Goal: Task Accomplishment & Management: Manage account settings

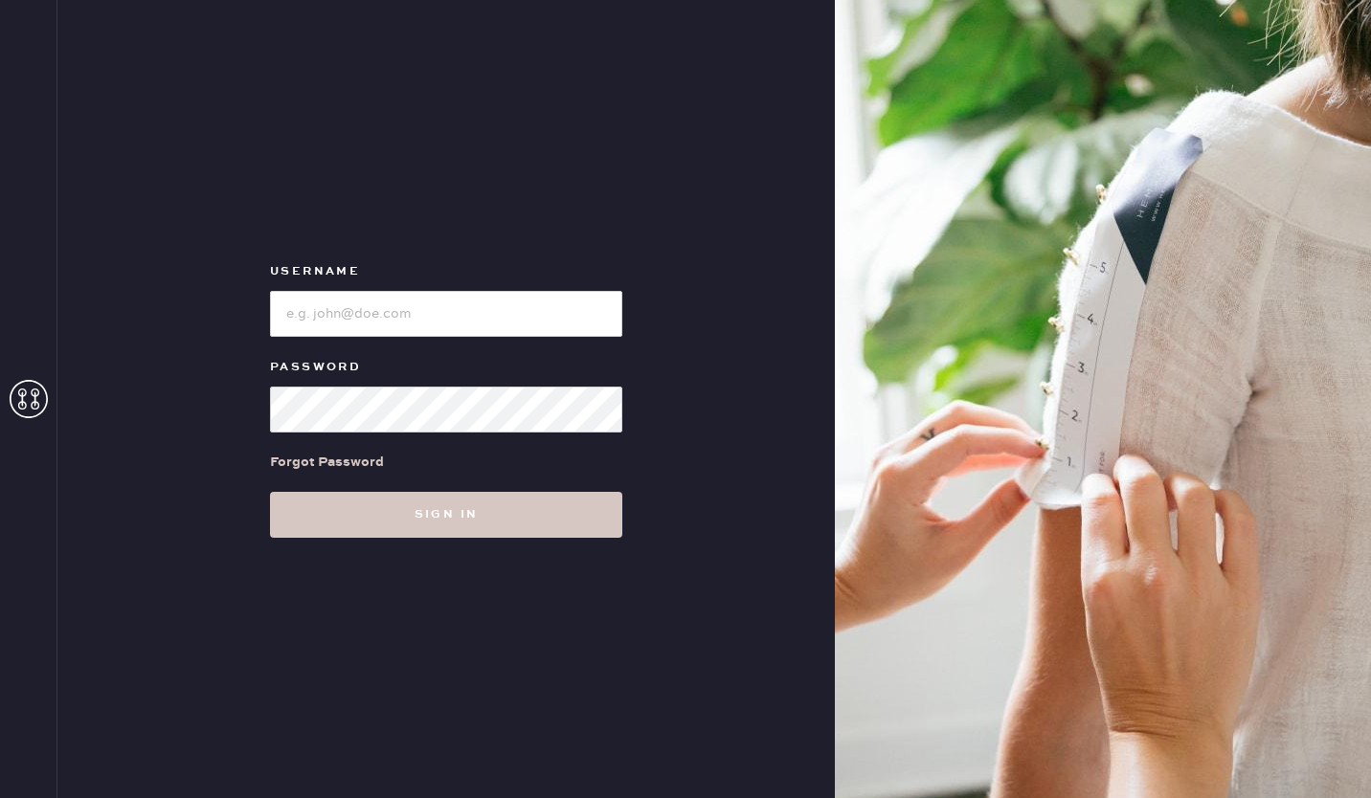
click at [525, 352] on form "Username Password Forgot Password Sign in" at bounding box center [446, 399] width 383 height 278
click at [558, 306] on input "loginName" at bounding box center [446, 314] width 352 height 46
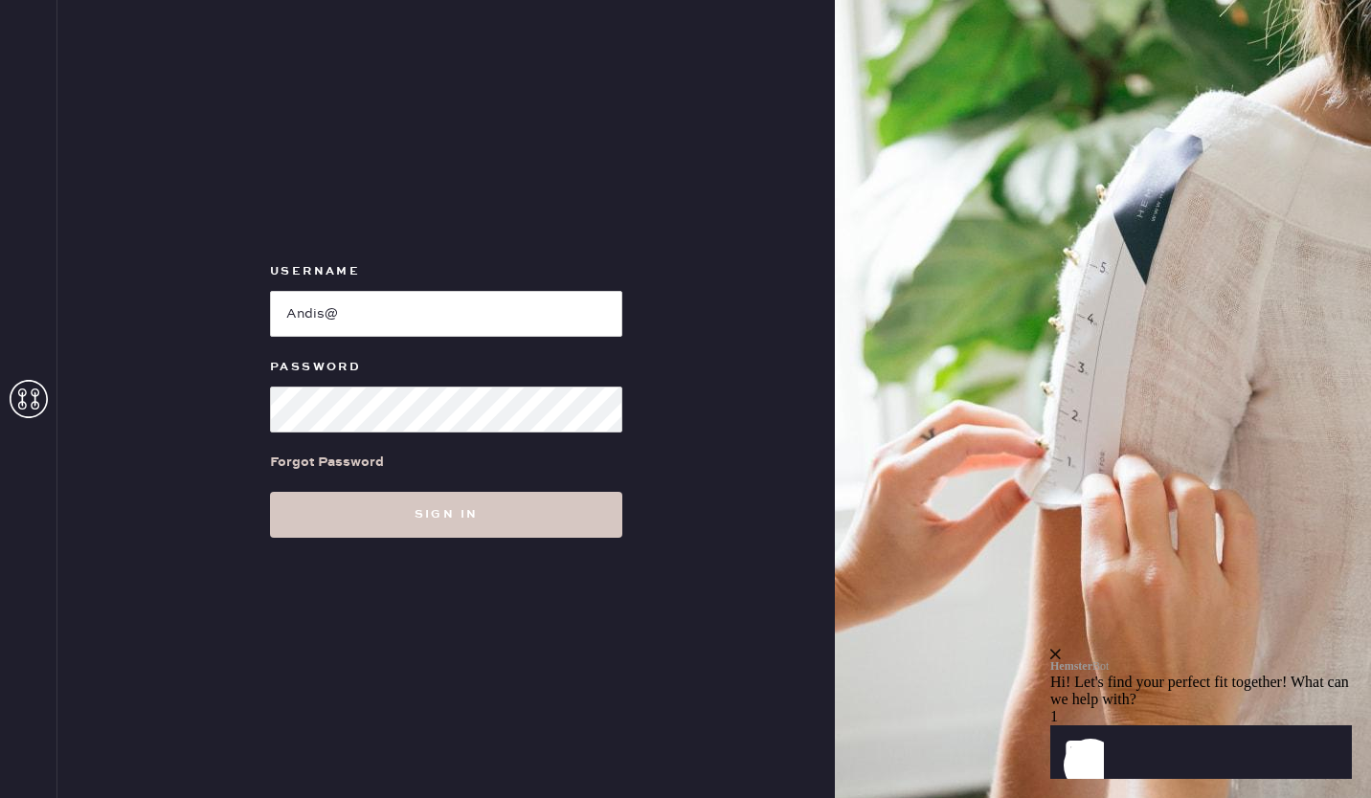
click at [702, 244] on div "Username Password Forgot Password Sign in" at bounding box center [445, 399] width 777 height 798
click at [483, 323] on input "loginName" at bounding box center [446, 314] width 352 height 46
type input "A"
